Goal: Task Accomplishment & Management: Manage account settings

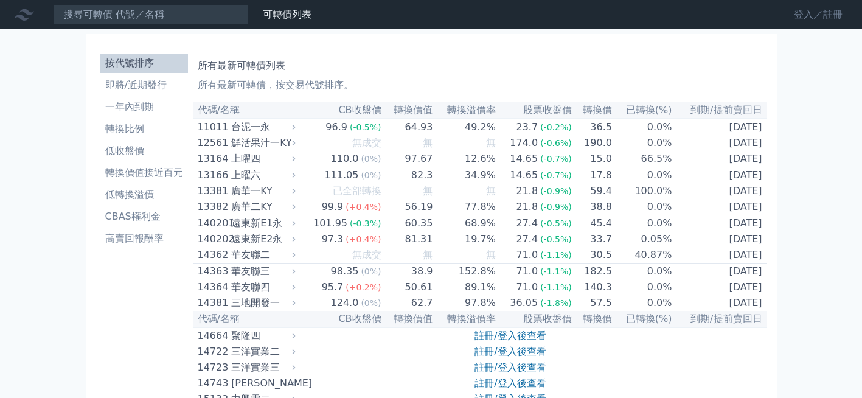
click at [794, 13] on link "登入／註冊" at bounding box center [818, 14] width 68 height 19
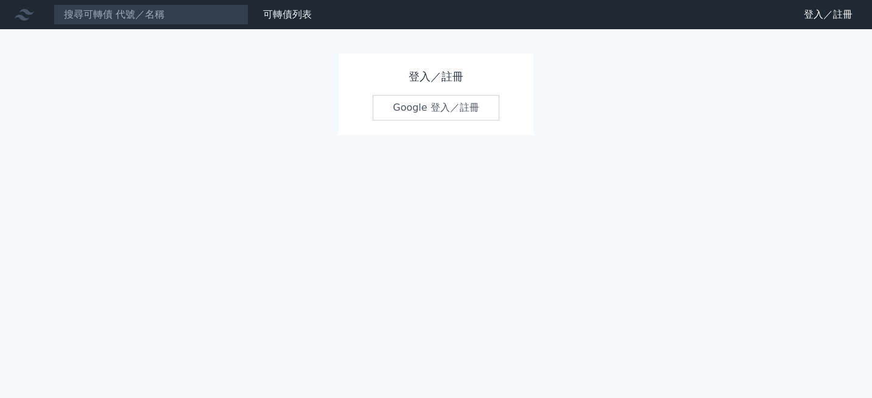
click at [393, 105] on link "Google 登入／註冊" at bounding box center [435, 108] width 127 height 26
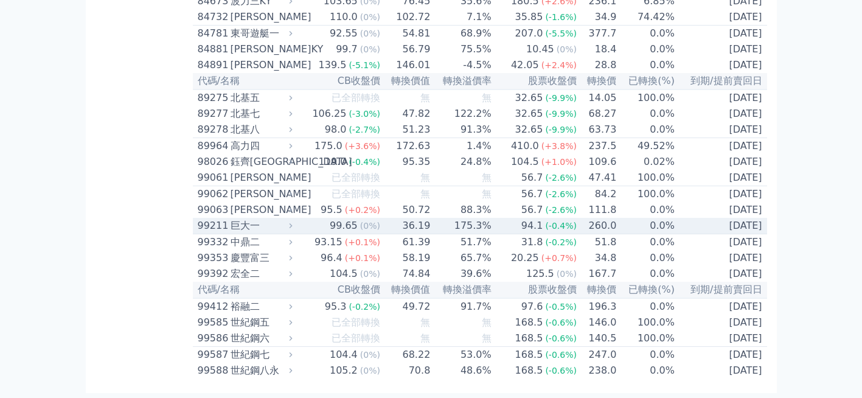
scroll to position [7178, 0]
